Goal: Information Seeking & Learning: Learn about a topic

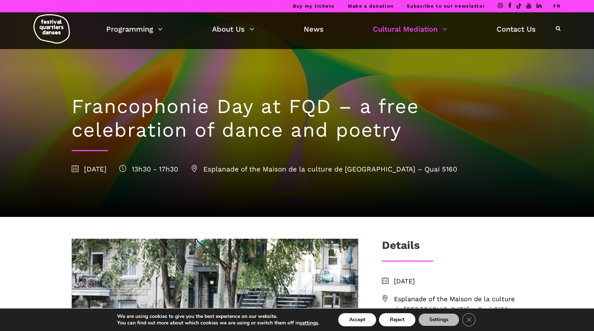
click at [414, 69] on div "Francophonie Day at FQD – a free celebration of dance and poetry 7 September 20…" at bounding box center [297, 133] width 466 height 168
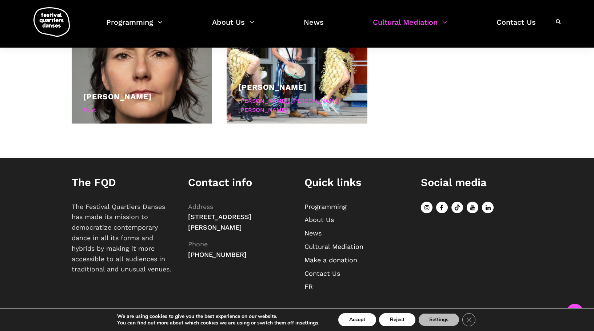
scroll to position [743, 0]
click at [315, 220] on link "About Us" at bounding box center [319, 220] width 29 height 8
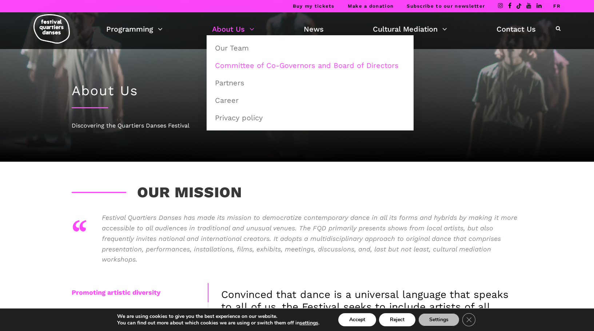
click at [239, 68] on link "Committee of Co-Governors and Board of Directors" at bounding box center [310, 65] width 199 height 17
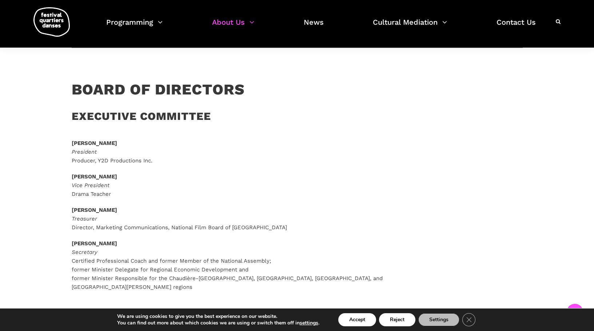
scroll to position [430, 0]
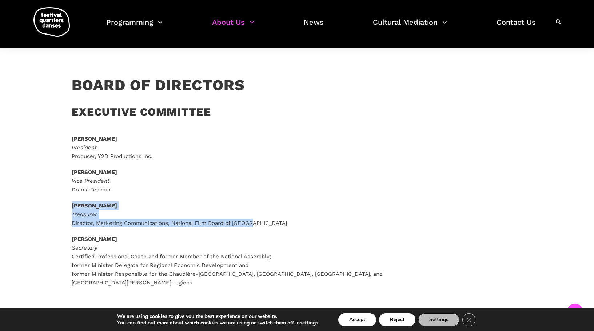
drag, startPoint x: 259, startPoint y: 213, endPoint x: 62, endPoint y: 198, distance: 197.4
click at [62, 198] on div "Board of Directors Executive Committee Gregg Parks President Producer, Y2D Prod…" at bounding box center [297, 190] width 480 height 229
copy p "Nathalie Bourdon Treasurer Director, Marketing Communications, National Film Bo…"
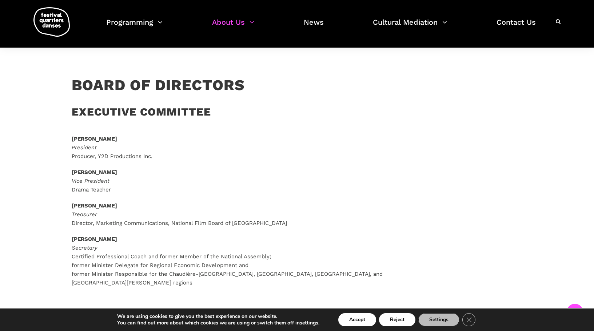
click at [183, 235] on p "Marie-Ève Groulx Secretary Certified Professional Coach and former Member of th…" at bounding box center [251, 261] width 358 height 52
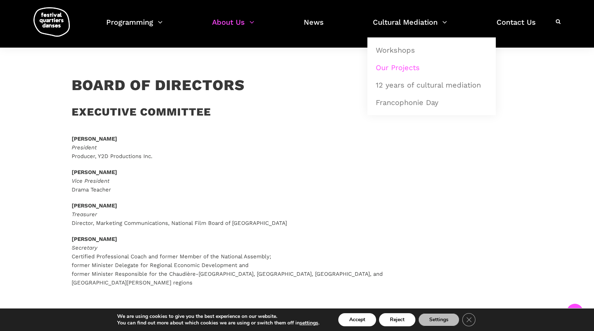
click at [399, 67] on link "Our Projects" at bounding box center [431, 67] width 120 height 17
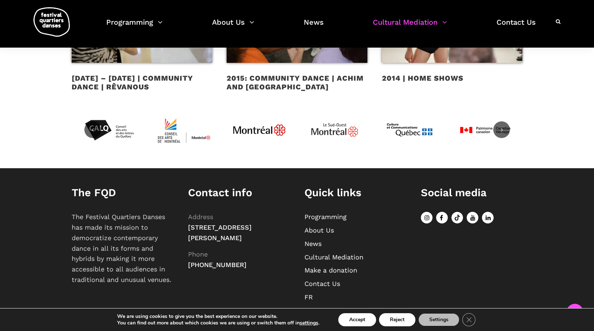
scroll to position [823, 0]
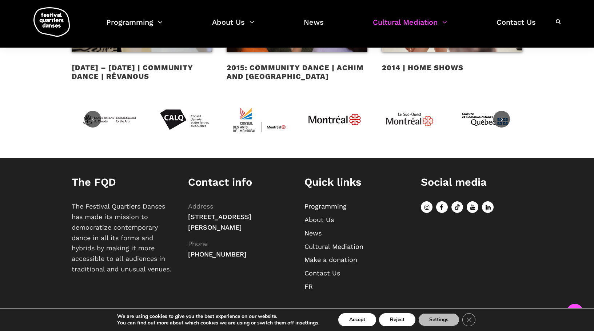
click at [316, 220] on link "About Us" at bounding box center [319, 220] width 29 height 8
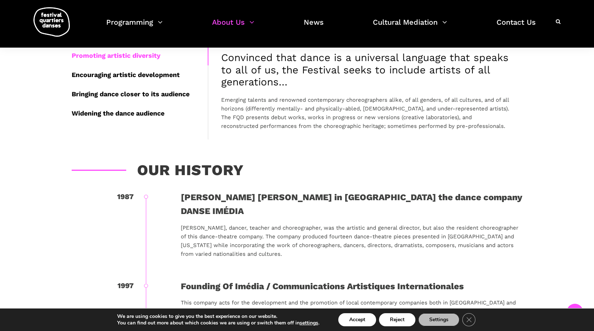
scroll to position [241, 0]
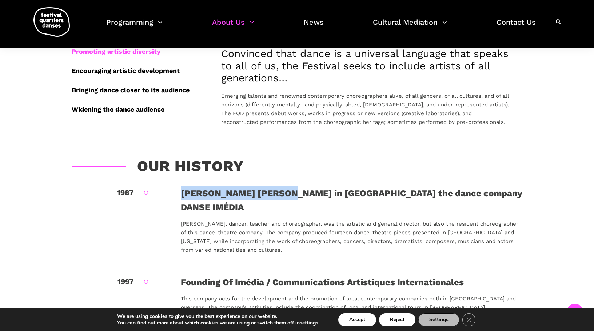
drag, startPoint x: 174, startPoint y: 189, endPoint x: 277, endPoint y: 199, distance: 103.5
click at [277, 199] on div "1987 [PERSON_NAME] [PERSON_NAME] in [GEOGRAPHIC_DATA] the dance company DANSE I…" at bounding box center [297, 231] width 451 height 89
copy div "Rafik Hubert Sabbagh"
click at [274, 220] on p "Rafik Hubert Sabbagh, dancer, teacher and choreographer, was the artistic and g…" at bounding box center [352, 237] width 342 height 35
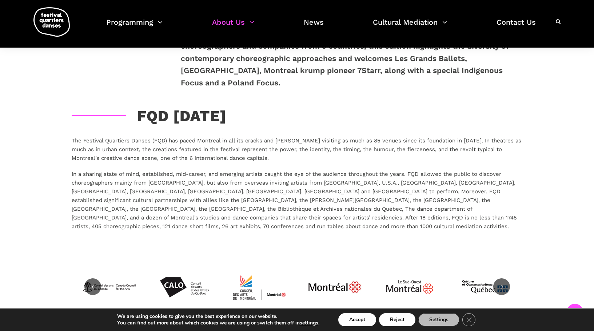
scroll to position [1250, 0]
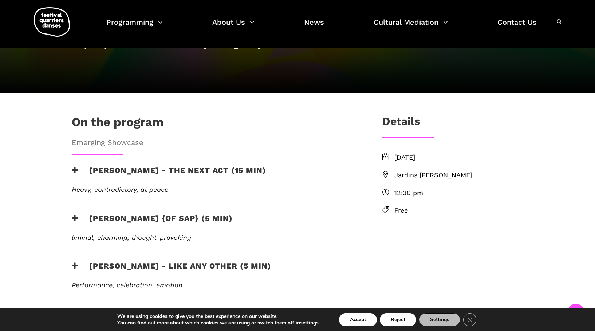
scroll to position [136, 0]
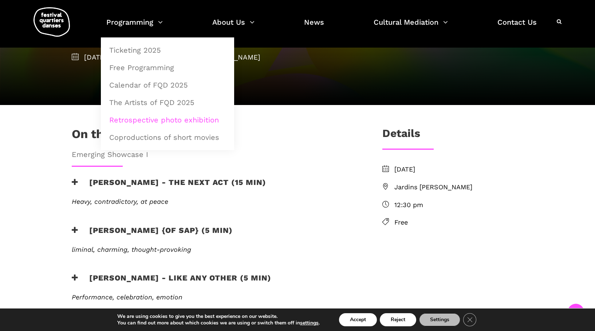
click at [139, 119] on link "Retrospective photo exhibition" at bounding box center [167, 120] width 125 height 17
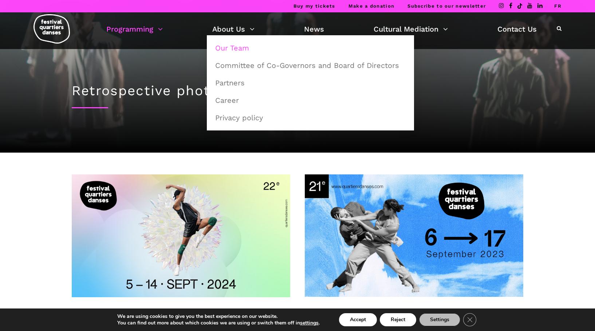
click at [234, 48] on link "Our Team" at bounding box center [310, 48] width 199 height 17
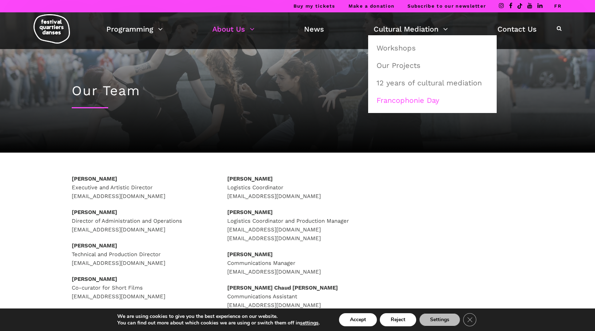
click at [394, 103] on link "Francophonie Day" at bounding box center [432, 100] width 120 height 17
